Goal: Task Accomplishment & Management: Use online tool/utility

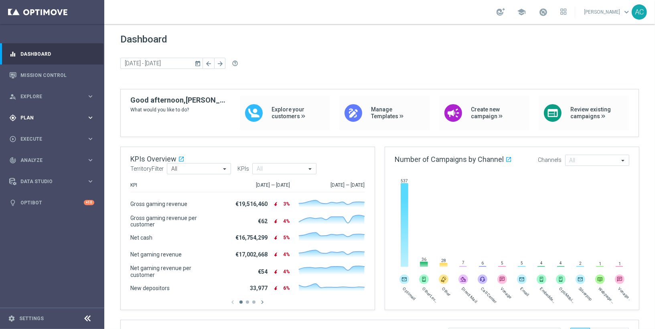
click at [49, 117] on span "Plan" at bounding box center [53, 118] width 66 height 5
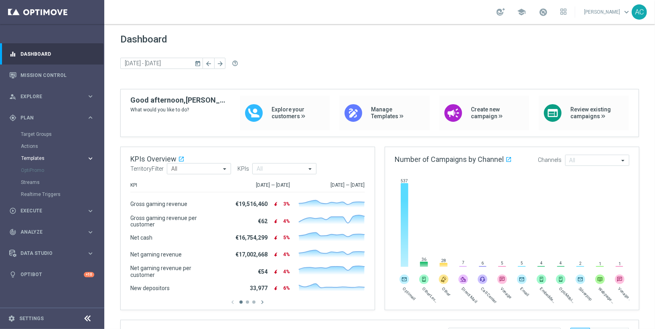
click at [39, 156] on span "Templates" at bounding box center [49, 158] width 57 height 5
click at [42, 170] on link "Optimail" at bounding box center [54, 170] width 59 height 6
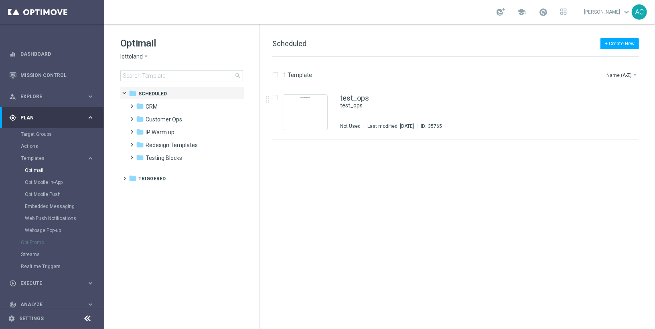
click at [146, 58] on icon "arrow_drop_down" at bounding box center [146, 57] width 6 height 8
click at [167, 115] on div "[DOMAIN_NAME]" at bounding box center [151, 114] width 60 height 10
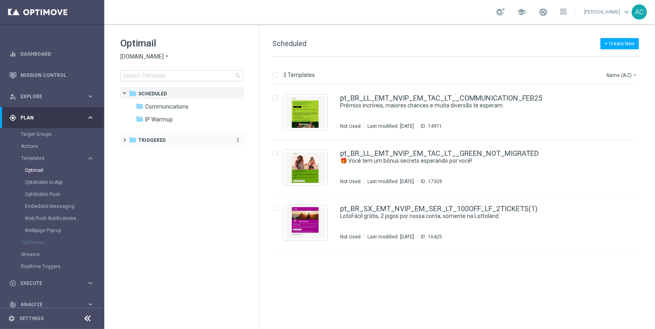
click at [129, 142] on icon "folder" at bounding box center [133, 140] width 8 height 8
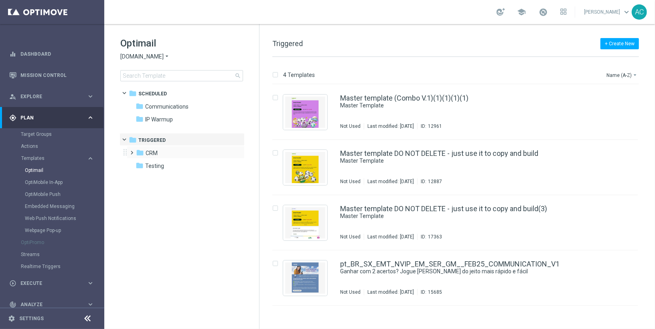
click at [132, 151] on span at bounding box center [131, 149] width 4 height 3
click at [147, 166] on icon "folder" at bounding box center [148, 166] width 8 height 8
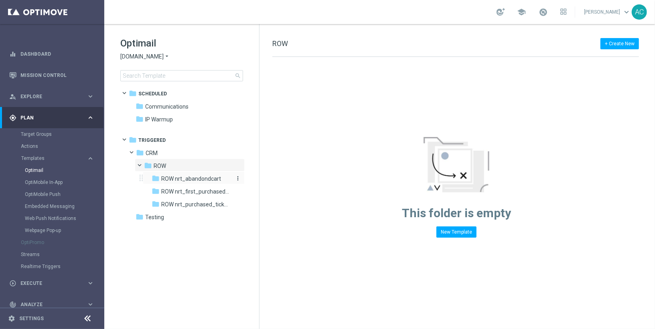
click at [192, 179] on span "ROW nrt_abandondcart" at bounding box center [191, 178] width 60 height 7
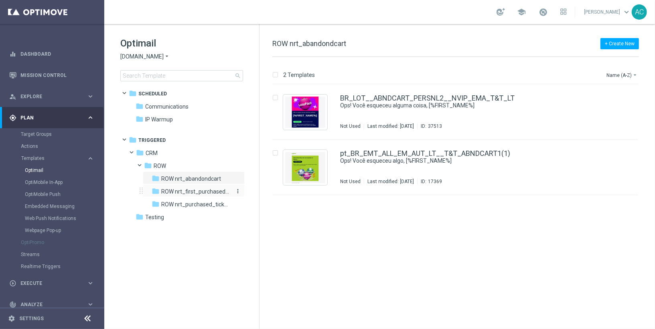
click at [208, 189] on span "ROW nrt_first_purchased_tickets" at bounding box center [195, 191] width 69 height 7
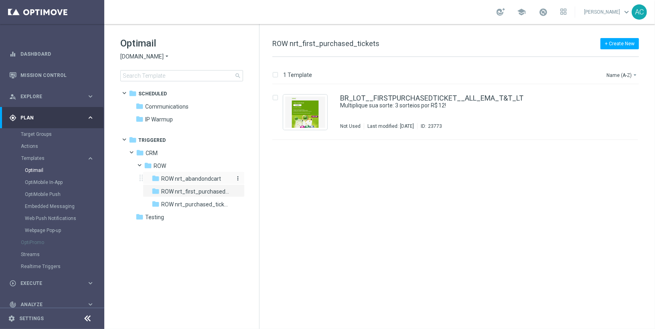
click at [201, 179] on span "ROW nrt_abandondcart" at bounding box center [191, 178] width 60 height 7
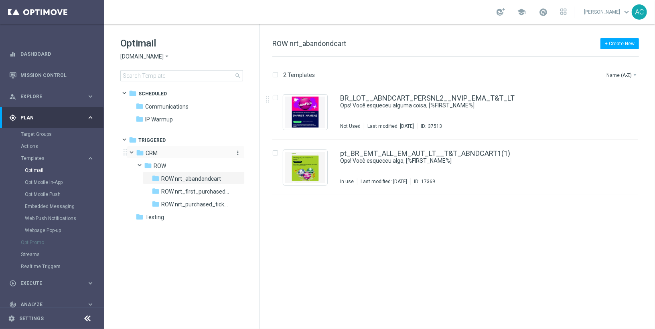
click at [154, 150] on span "CRM" at bounding box center [152, 153] width 12 height 7
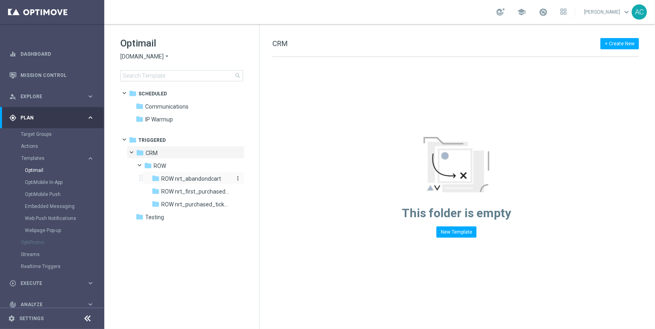
click at [185, 179] on span "ROW nrt_abandondcart" at bounding box center [191, 178] width 60 height 7
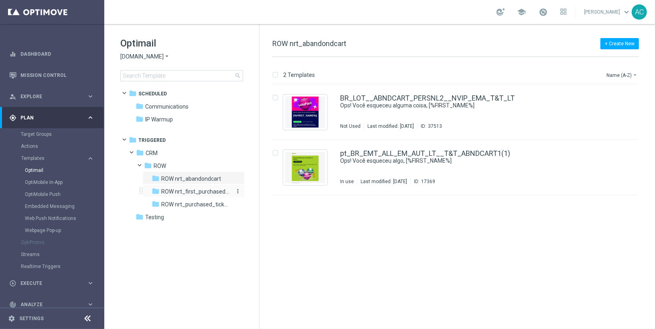
click at [180, 189] on span "ROW nrt_first_purchased_tickets" at bounding box center [195, 191] width 69 height 7
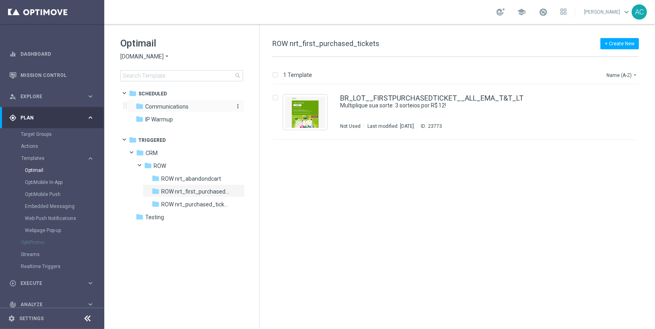
click at [167, 110] on span "Communications" at bounding box center [166, 106] width 43 height 7
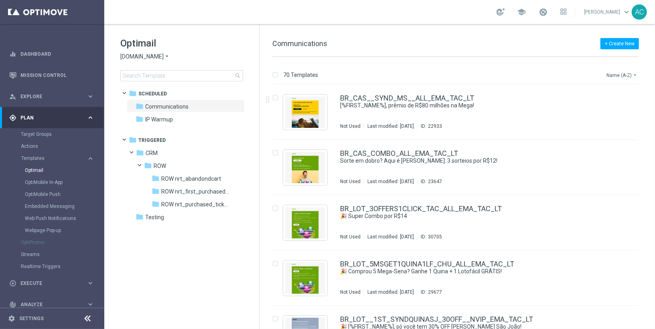
click at [625, 75] on button "Name (A-Z) arrow_drop_down" at bounding box center [622, 75] width 33 height 10
click at [623, 113] on span "Date Modified (Newest)" at bounding box center [608, 111] width 54 height 6
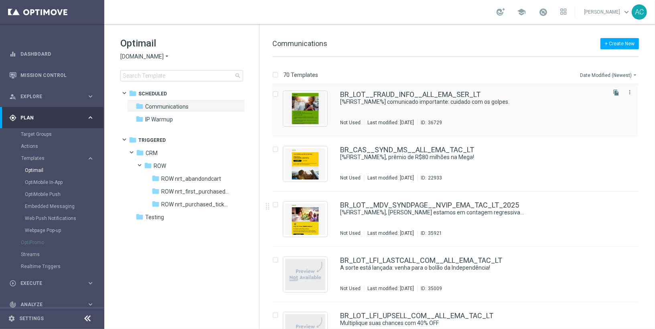
scroll to position [115, 0]
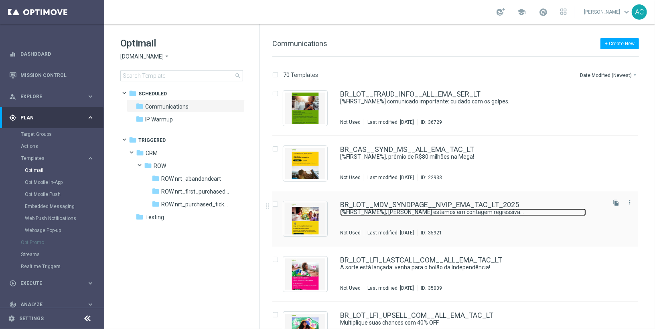
click at [469, 211] on link "[%FIRST_NAME%], [PERSON_NAME] estamos em contagem regressiva..." at bounding box center [463, 213] width 246 height 8
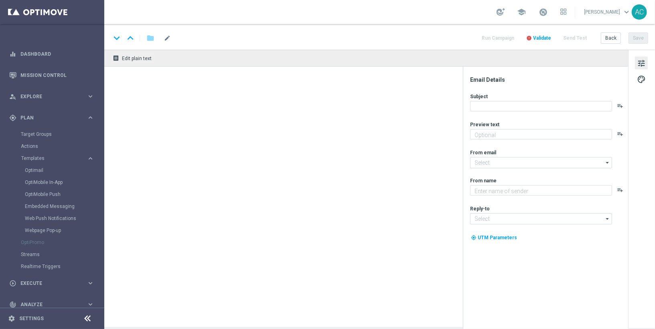
type textarea "Para o maior prêmio da história na Mega da Virada!"
type textarea "Lottoland"
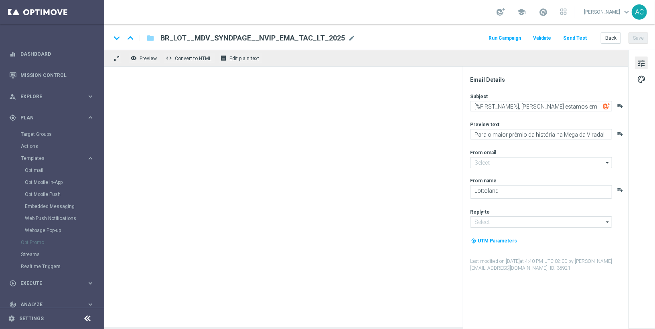
type input "[EMAIL_ADDRESS][DOMAIN_NAME]"
